Goal: Navigation & Orientation: Find specific page/section

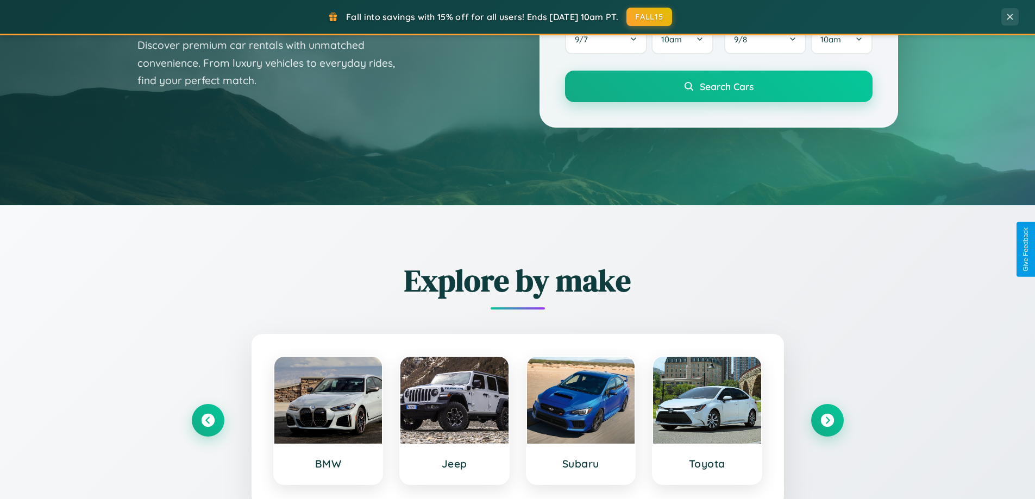
scroll to position [468, 0]
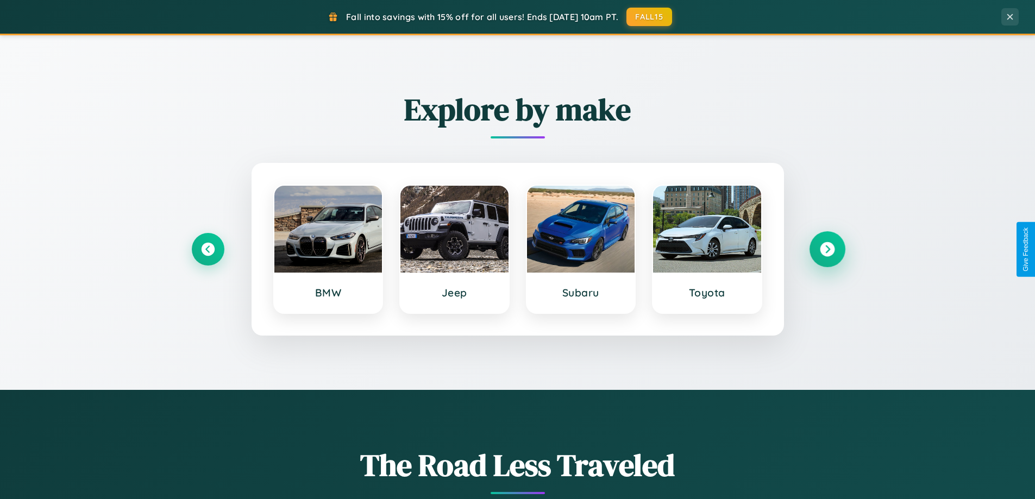
click at [827, 249] on icon at bounding box center [827, 249] width 15 height 15
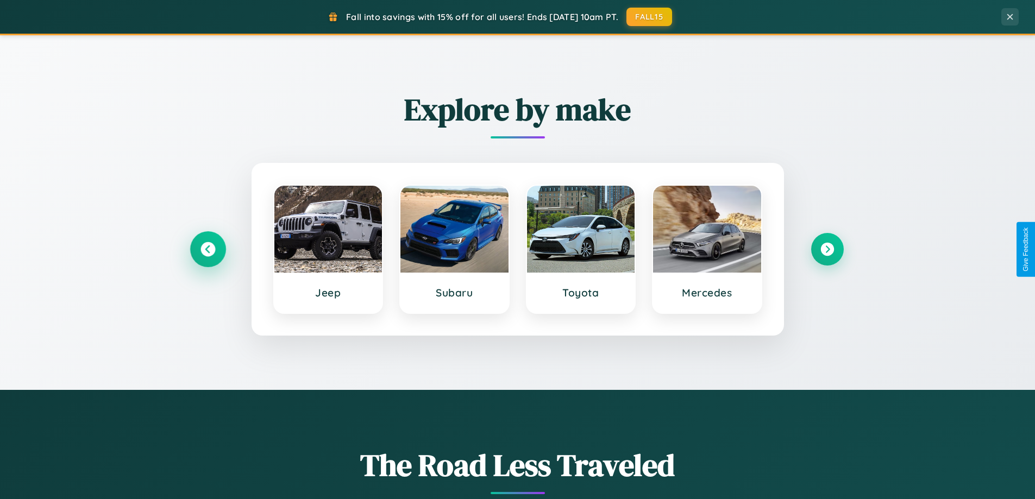
click at [208, 249] on icon at bounding box center [208, 249] width 15 height 15
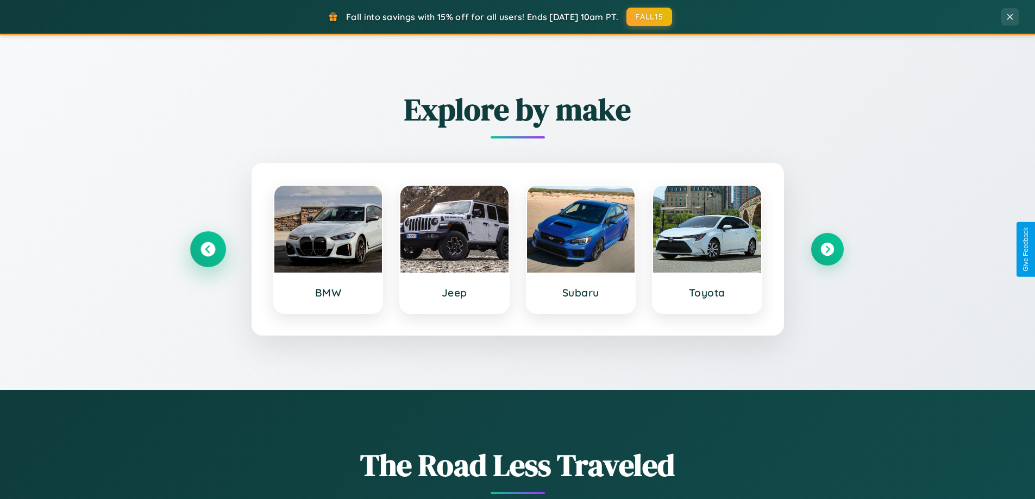
click at [208, 249] on icon at bounding box center [208, 249] width 15 height 15
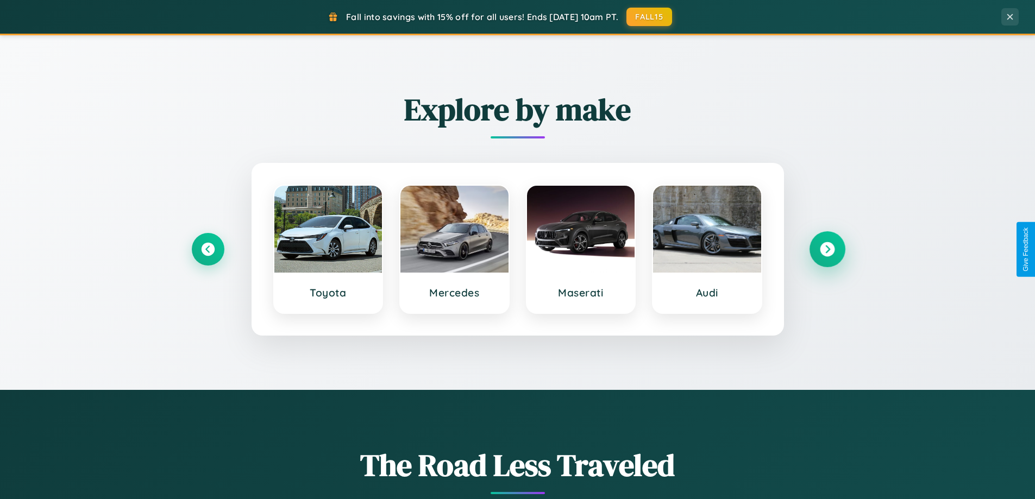
click at [827, 249] on icon at bounding box center [827, 249] width 15 height 15
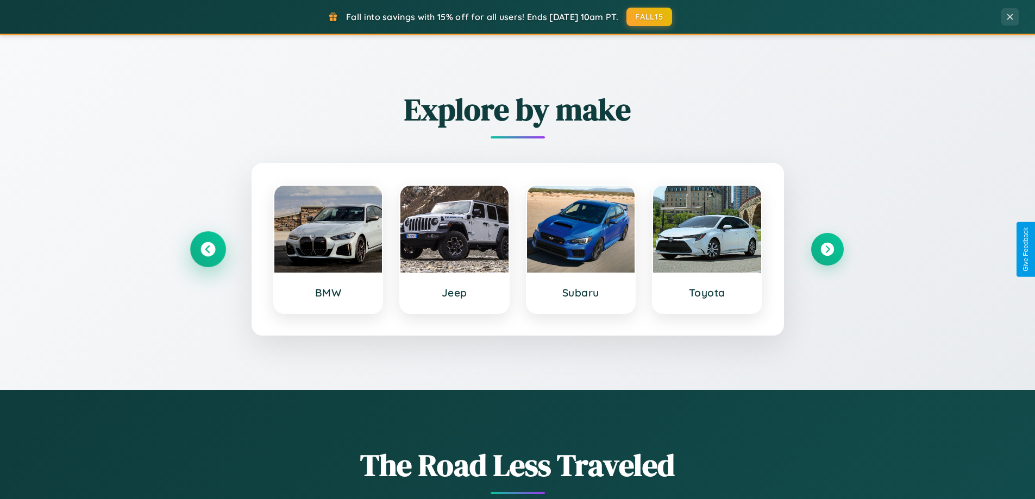
click at [208, 249] on icon at bounding box center [208, 249] width 15 height 15
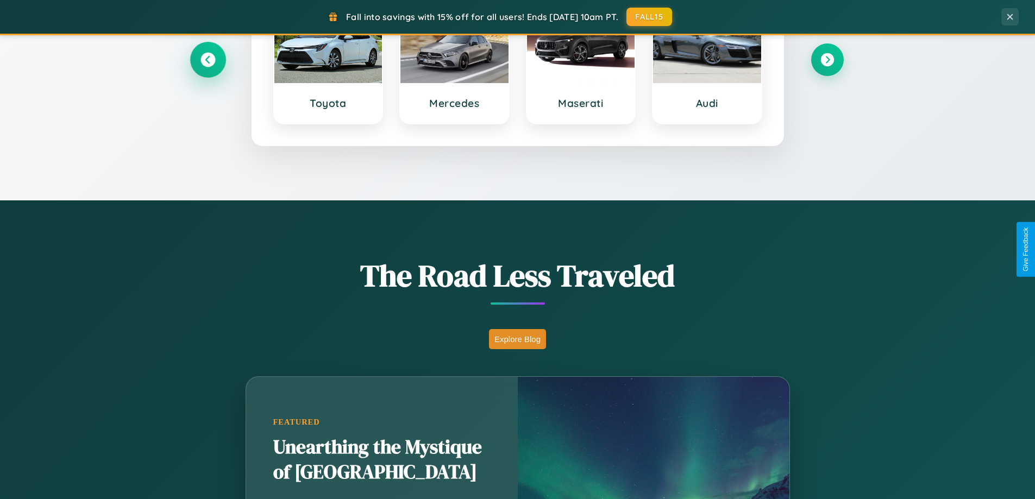
scroll to position [2091, 0]
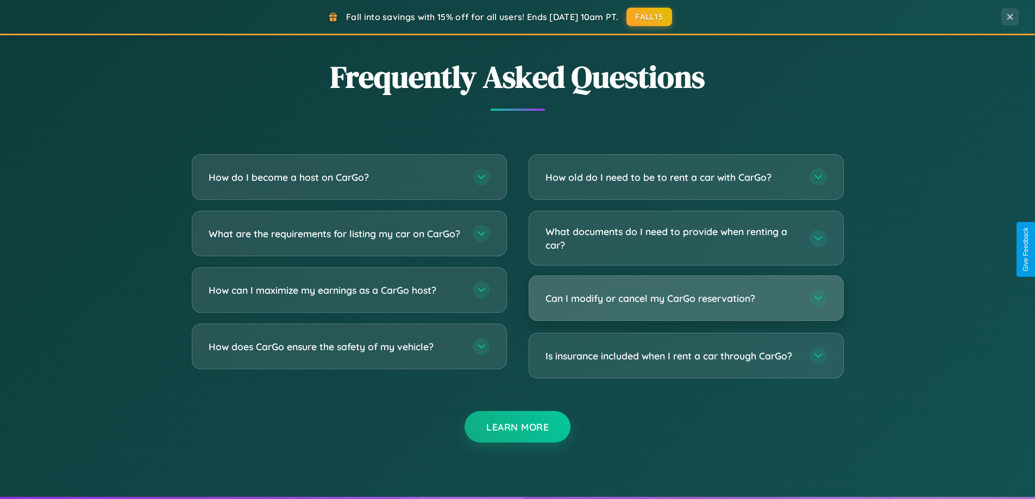
click at [686, 299] on h3 "Can I modify or cancel my CarGo reservation?" at bounding box center [672, 299] width 253 height 14
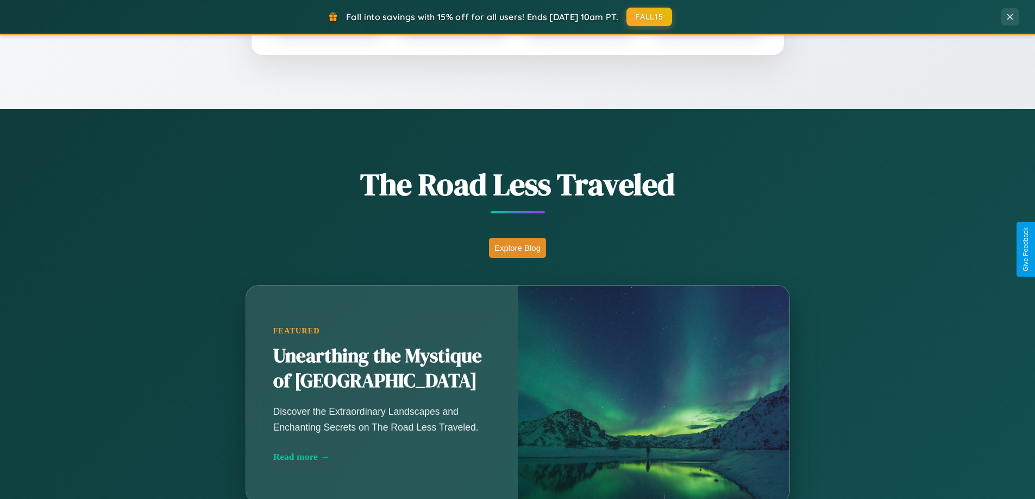
scroll to position [748, 0]
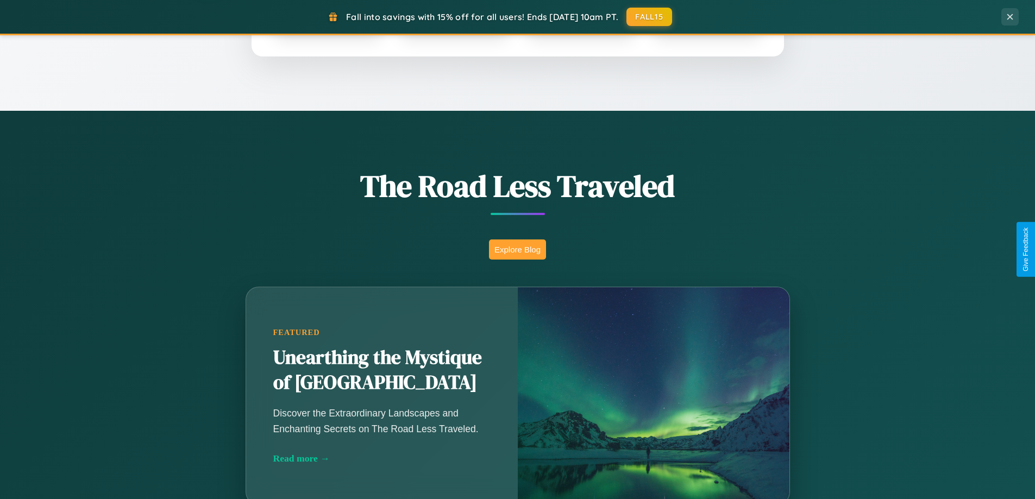
click at [517, 249] on button "Explore Blog" at bounding box center [517, 250] width 57 height 20
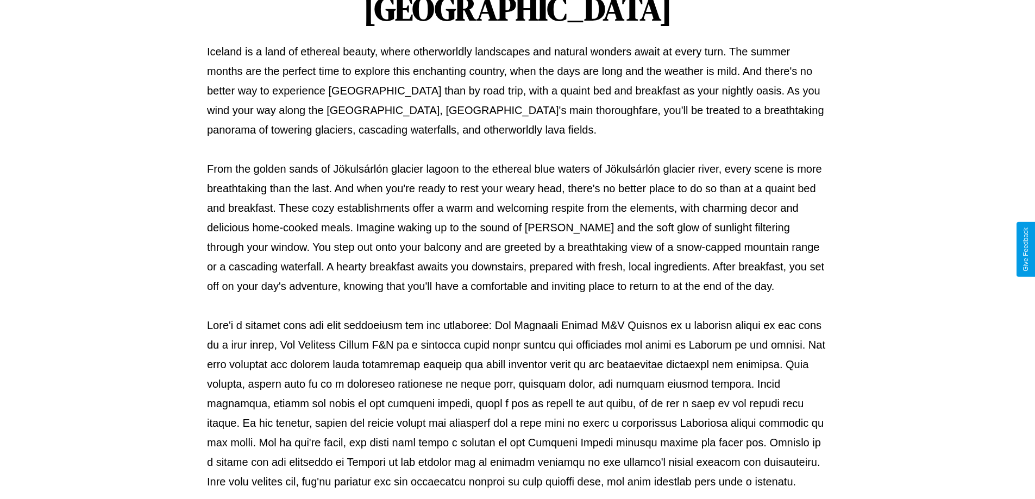
scroll to position [352, 0]
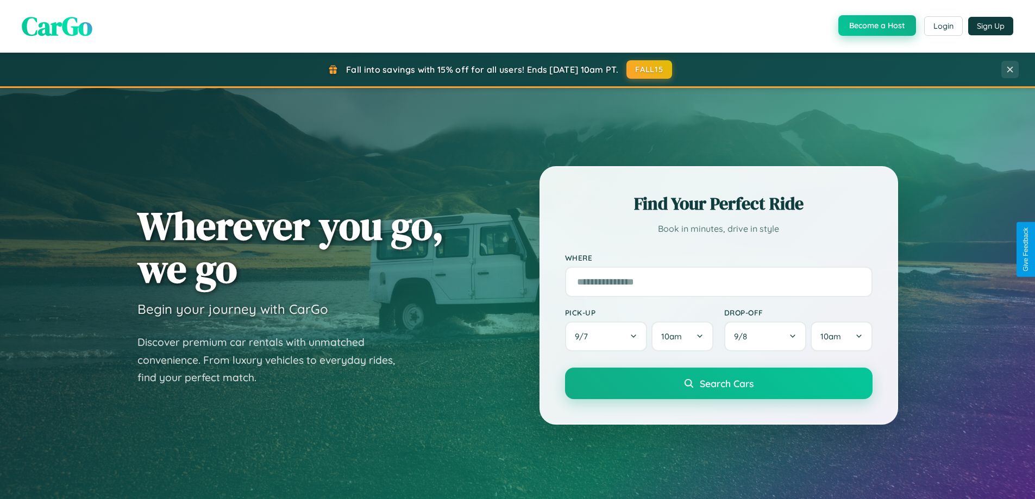
click at [876, 26] on button "Become a Host" at bounding box center [877, 25] width 78 height 21
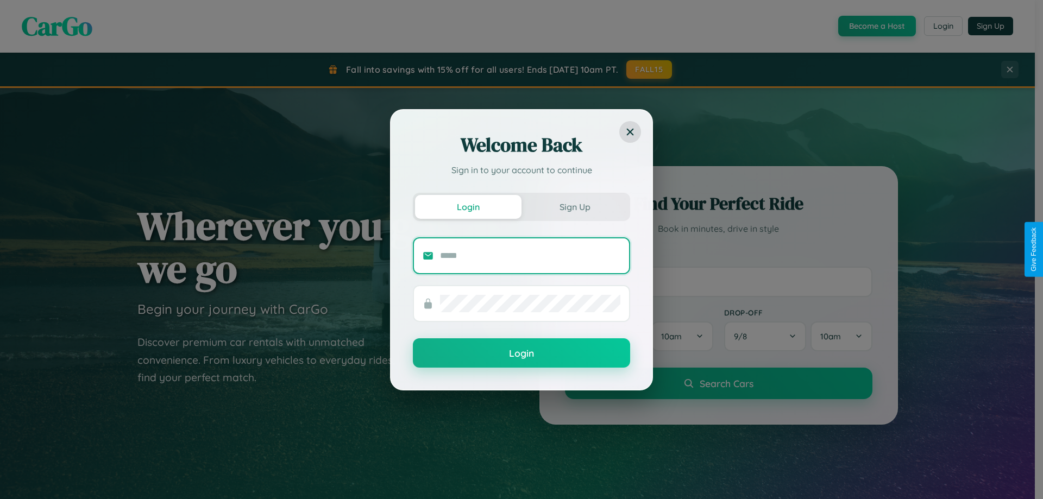
click at [530, 255] on input "text" at bounding box center [530, 255] width 180 height 17
type input "**********"
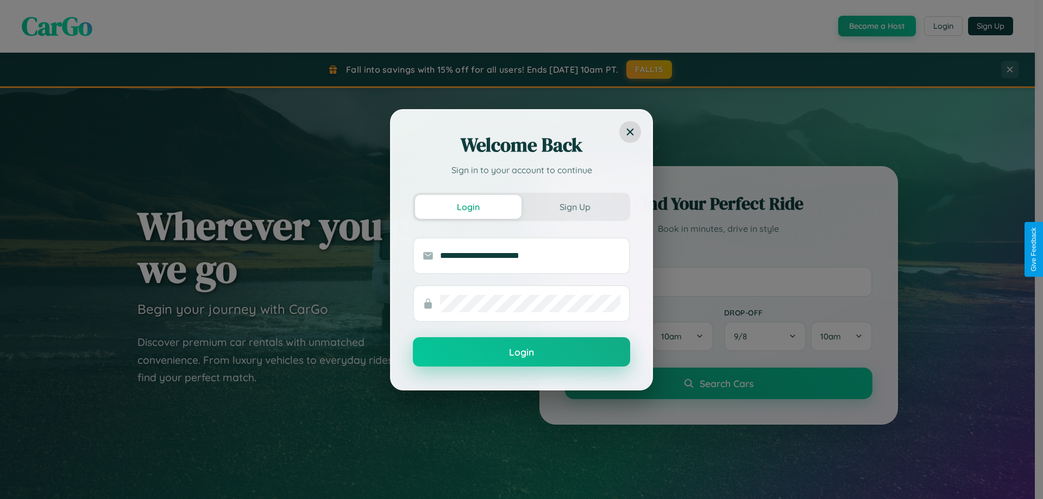
click at [522, 353] on button "Login" at bounding box center [521, 351] width 217 height 29
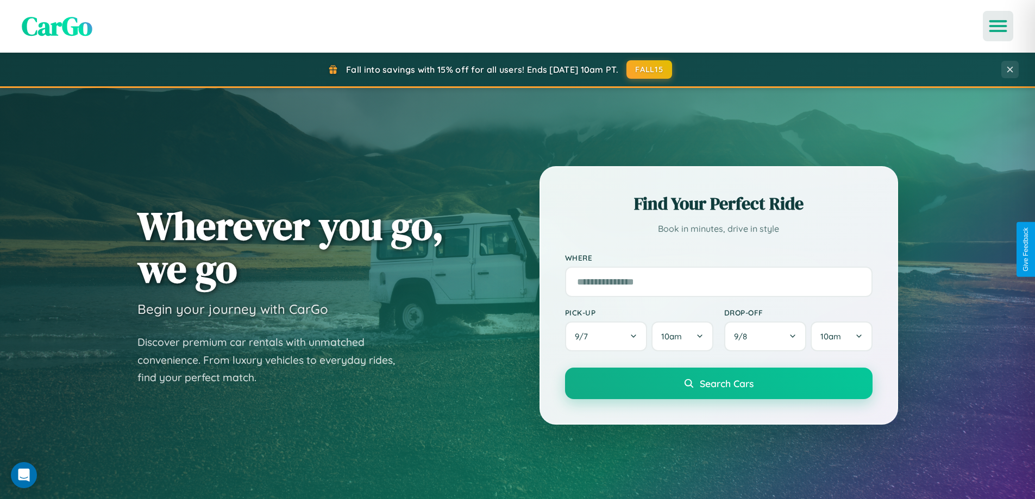
click at [998, 26] on icon "Open menu" at bounding box center [999, 26] width 16 height 10
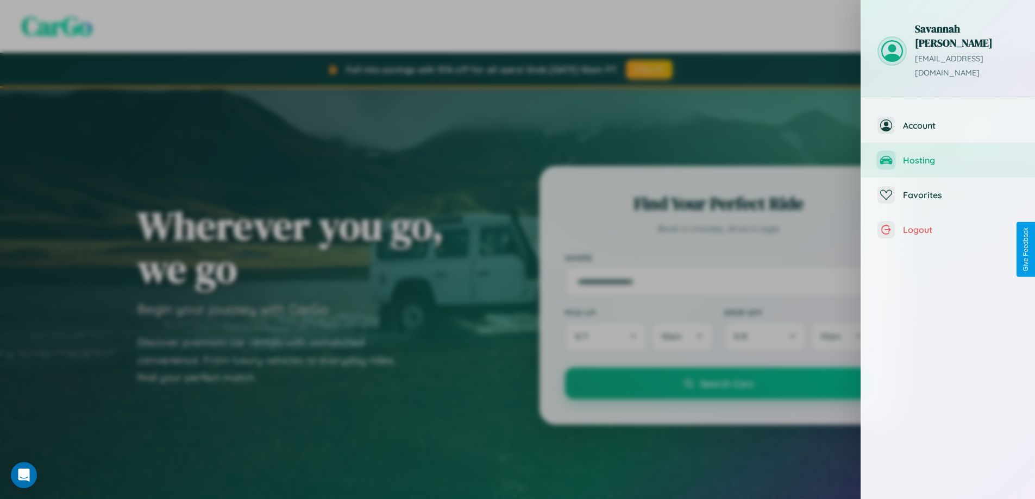
click at [948, 155] on span "Hosting" at bounding box center [961, 160] width 116 height 11
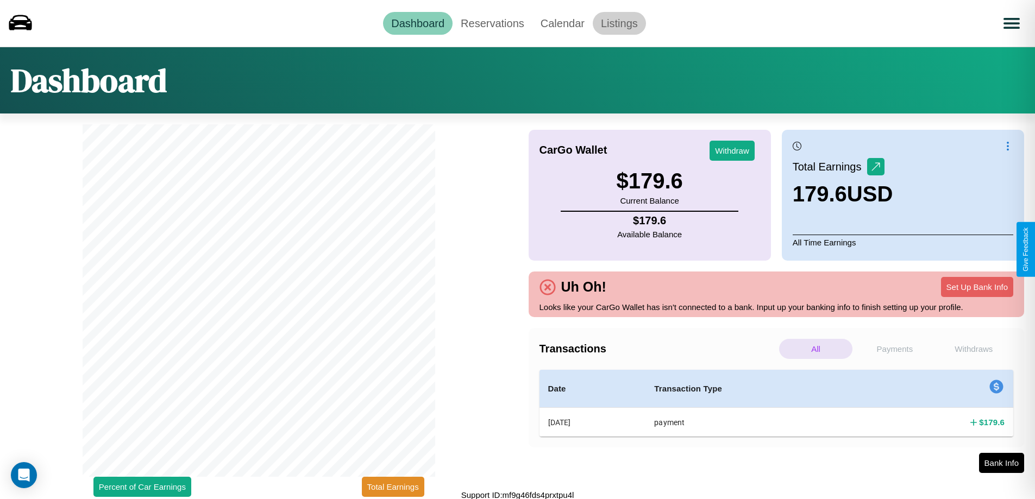
click at [619, 23] on link "Listings" at bounding box center [619, 23] width 53 height 23
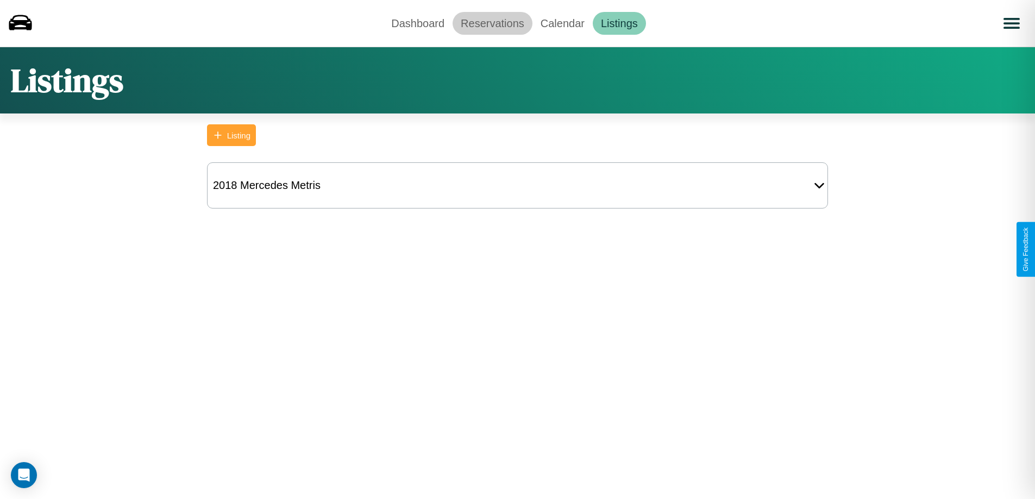
click at [492, 23] on link "Reservations" at bounding box center [493, 23] width 80 height 23
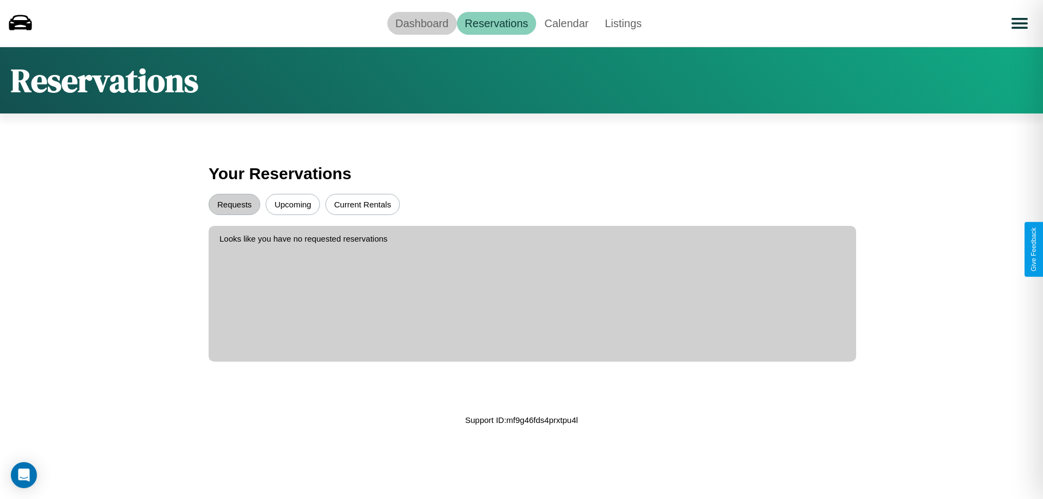
click at [422, 23] on link "Dashboard" at bounding box center [422, 23] width 70 height 23
